Goal: Information Seeking & Learning: Learn about a topic

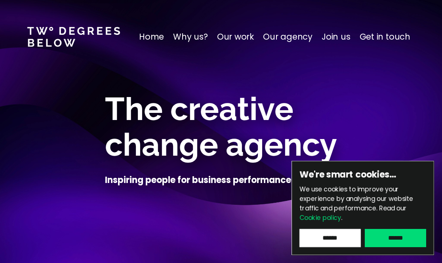
click at [387, 237] on input "******" at bounding box center [395, 238] width 61 height 18
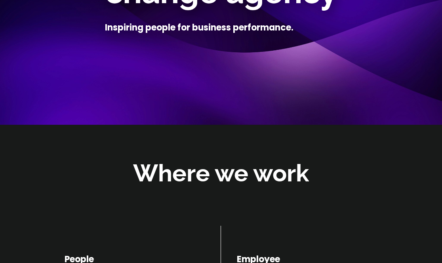
scroll to position [226, 0]
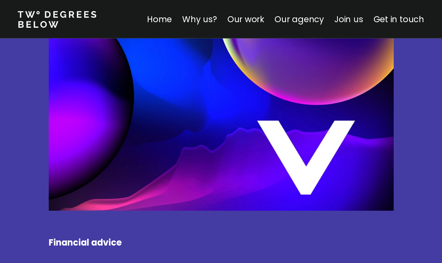
click at [350, 17] on link "Join us" at bounding box center [348, 18] width 29 height 11
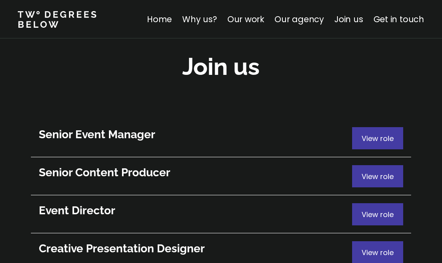
scroll to position [4320, 0]
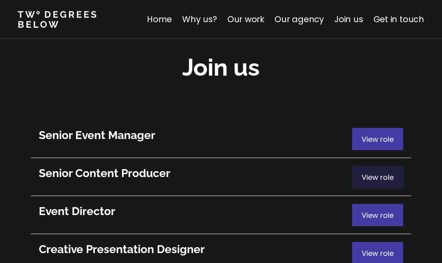
click at [370, 172] on span "View role" at bounding box center [377, 177] width 32 height 10
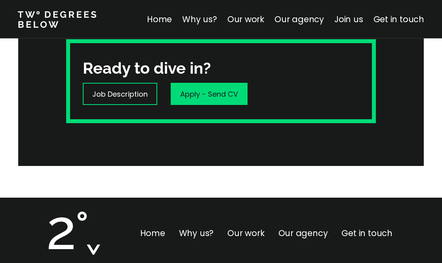
scroll to position [352, 0]
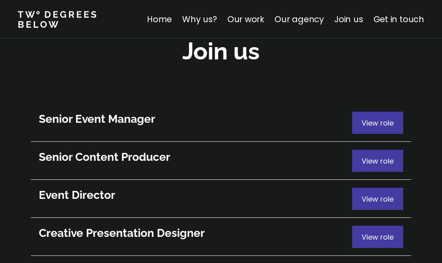
scroll to position [4360, 0]
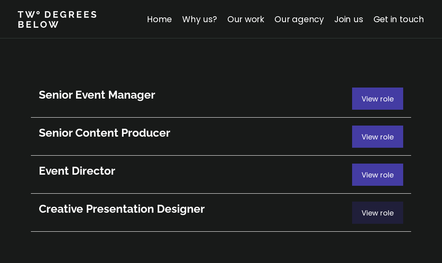
click at [353, 201] on div "View role" at bounding box center [377, 212] width 51 height 22
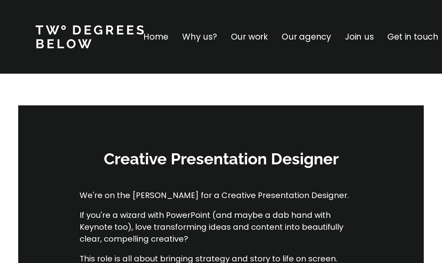
scroll to position [4306, 0]
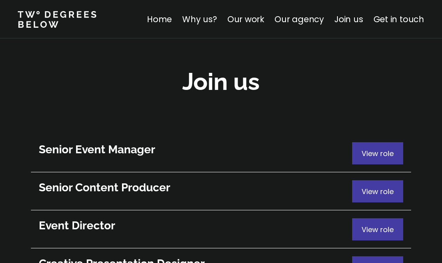
click at [115, 142] on h3 "Senior Event Manager" at bounding box center [195, 149] width 313 height 15
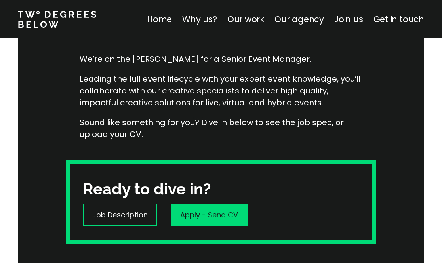
scroll to position [157, 0]
